Goal: Task Accomplishment & Management: Manage account settings

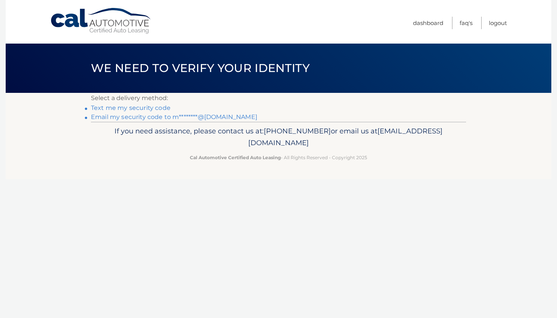
click at [104, 115] on link "Email my security code to m********@[DOMAIN_NAME]" at bounding box center [174, 116] width 166 height 7
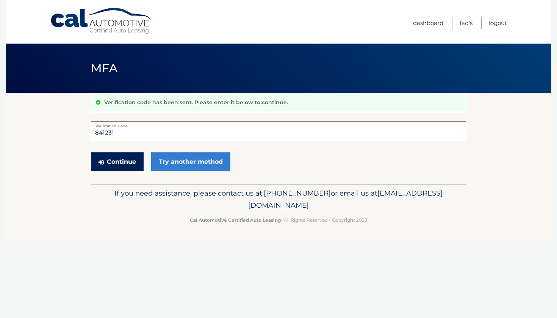
type input "841231"
click at [139, 160] on button "Continue" at bounding box center [117, 161] width 53 height 19
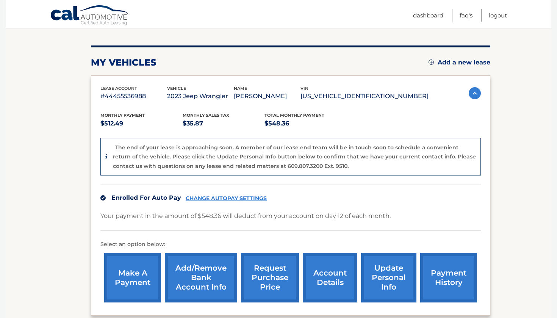
scroll to position [83, 0]
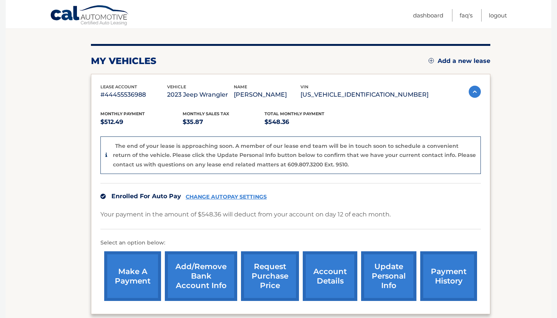
click at [225, 195] on link "CHANGE AUTOPAY SETTINGS" at bounding box center [226, 197] width 81 height 6
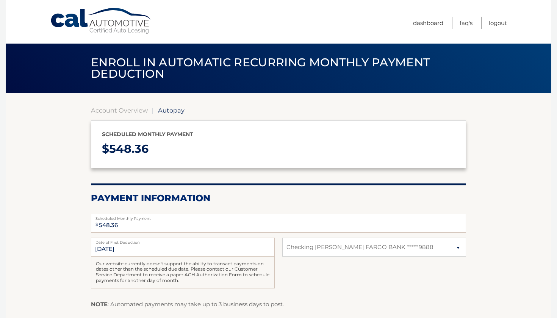
select select "YzZjOGE1YTgtZWZlMi00Y2JjLTkyZGUtNWI0ZGY5NDVhMDFl"
click at [130, 247] on input "10/12/2025" at bounding box center [183, 246] width 184 height 19
click at [106, 247] on input "10/12/2025" at bounding box center [183, 246] width 184 height 19
click at [498, 21] on link "Logout" at bounding box center [498, 23] width 18 height 12
